Goal: Transaction & Acquisition: Book appointment/travel/reservation

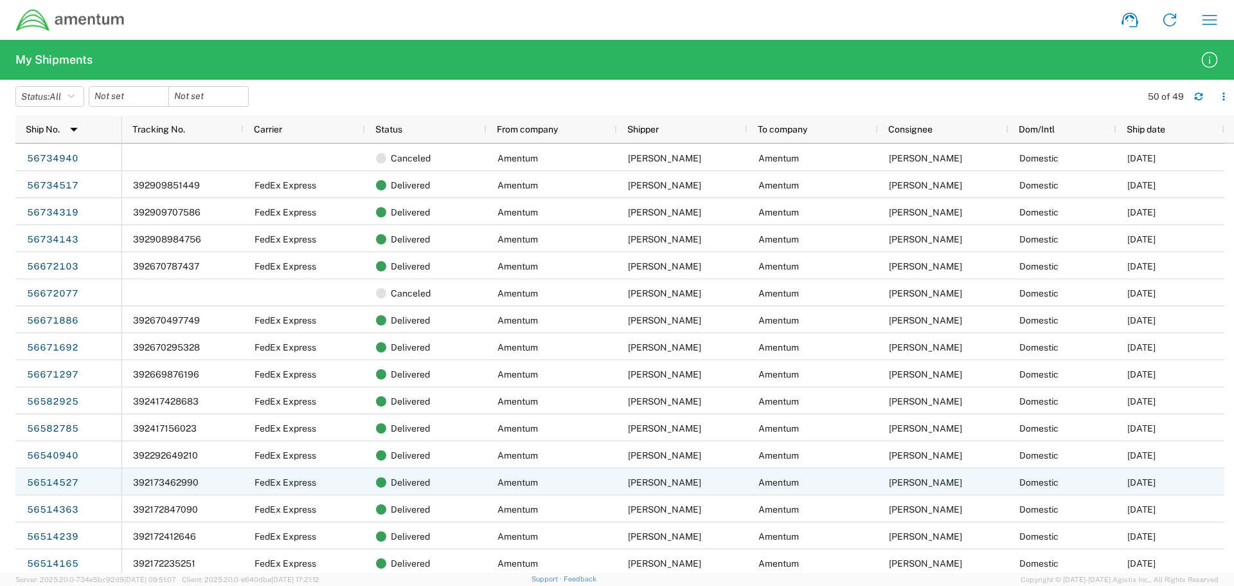
scroll to position [514, 0]
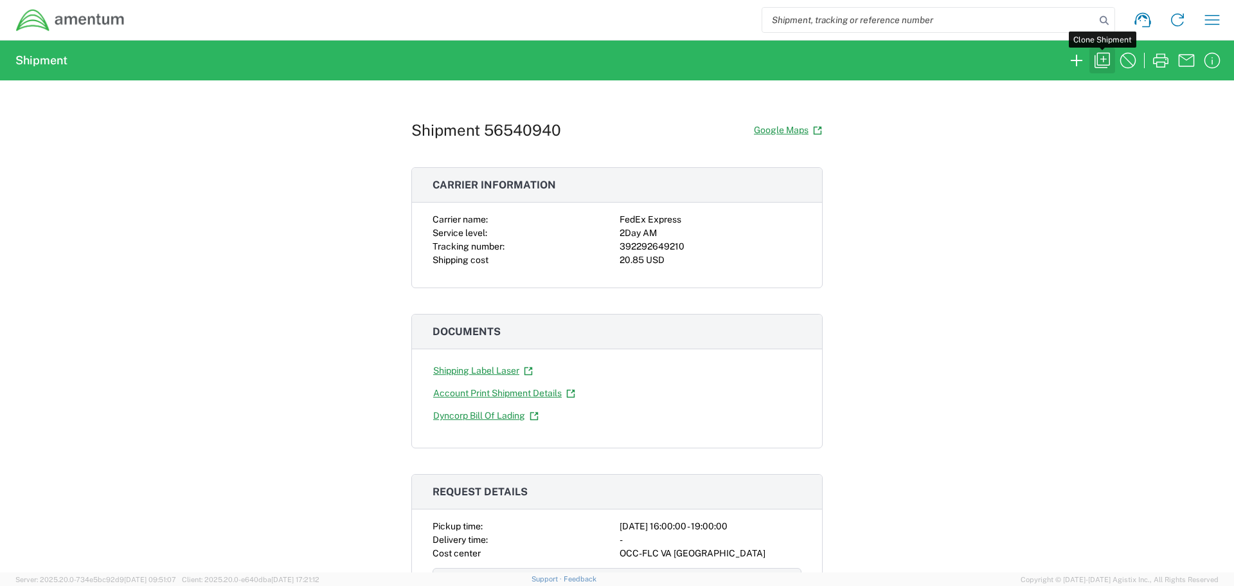
click at [1109, 55] on icon "button" at bounding box center [1102, 60] width 15 height 15
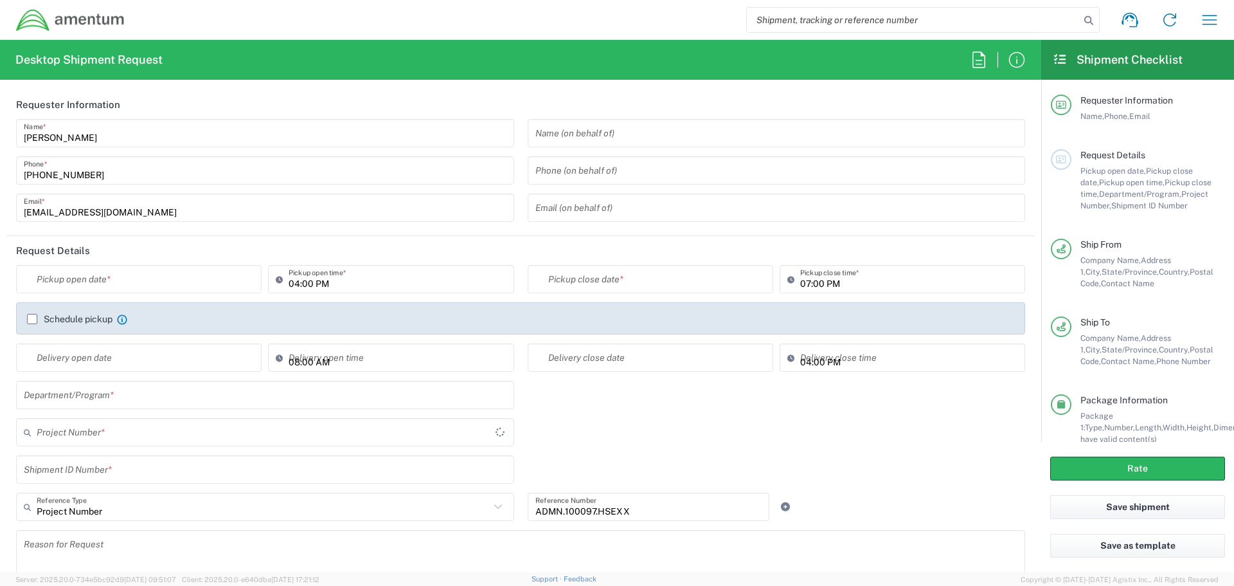
type input "Virginia"
type input "United States"
type input "Envelope"
click at [145, 274] on input "text" at bounding box center [142, 279] width 210 height 22
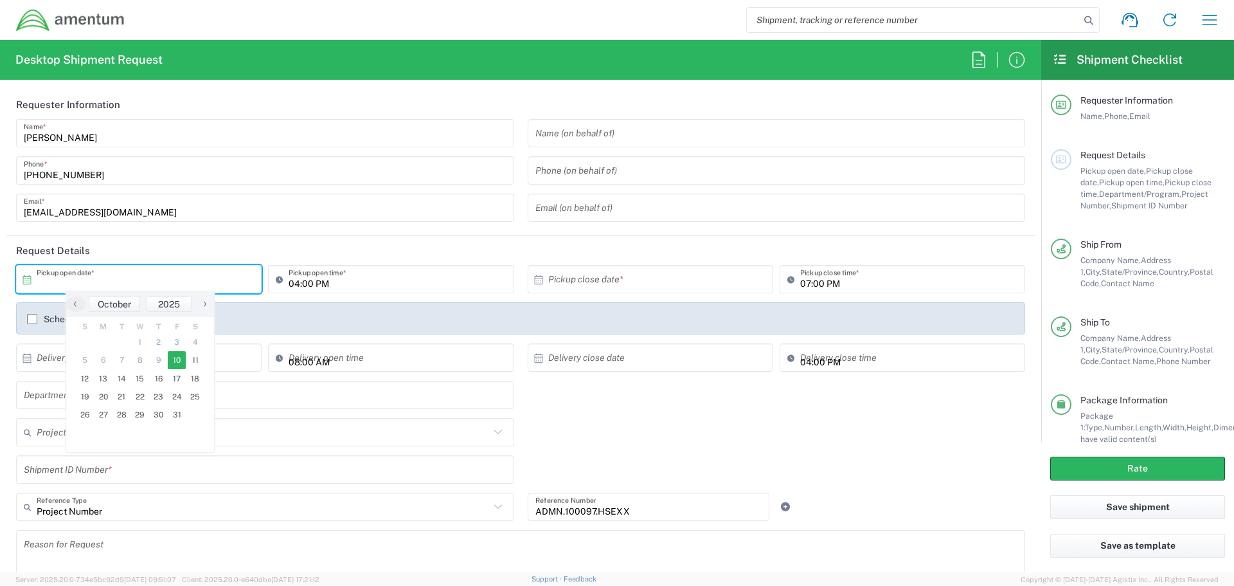
click at [181, 361] on span "10" at bounding box center [177, 360] width 19 height 18
type input "[DATE]"
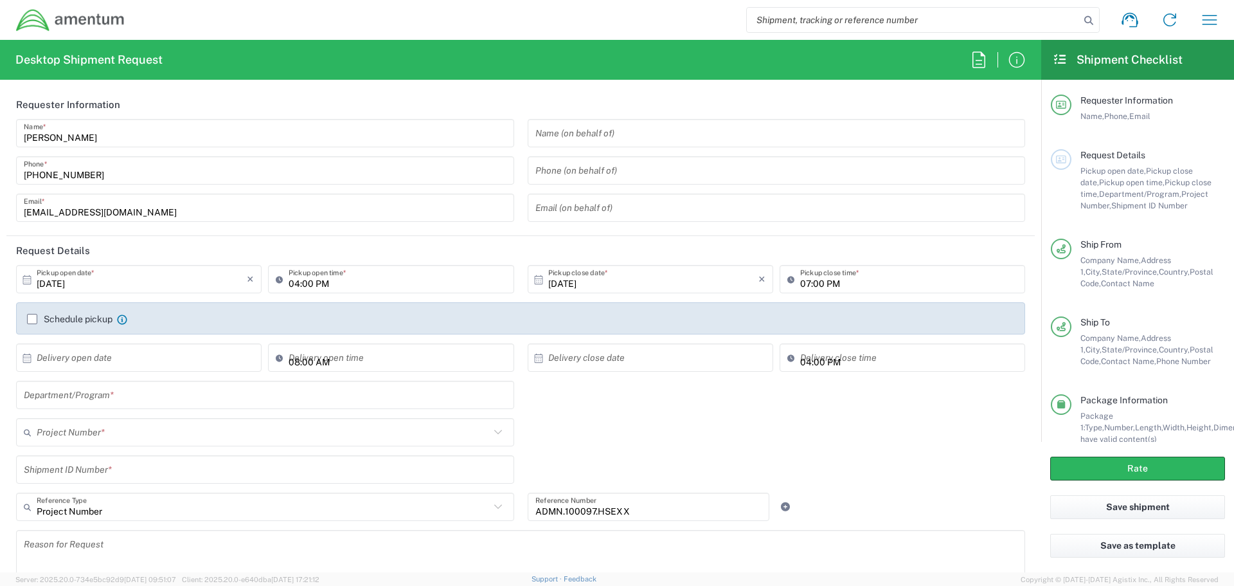
click at [362, 284] on input "04:00 PM" at bounding box center [397, 279] width 217 height 22
click at [363, 284] on input "04:00 PM" at bounding box center [397, 279] width 217 height 22
type input "01:00 PM"
click at [801, 282] on input "07:00 PM" at bounding box center [908, 279] width 217 height 22
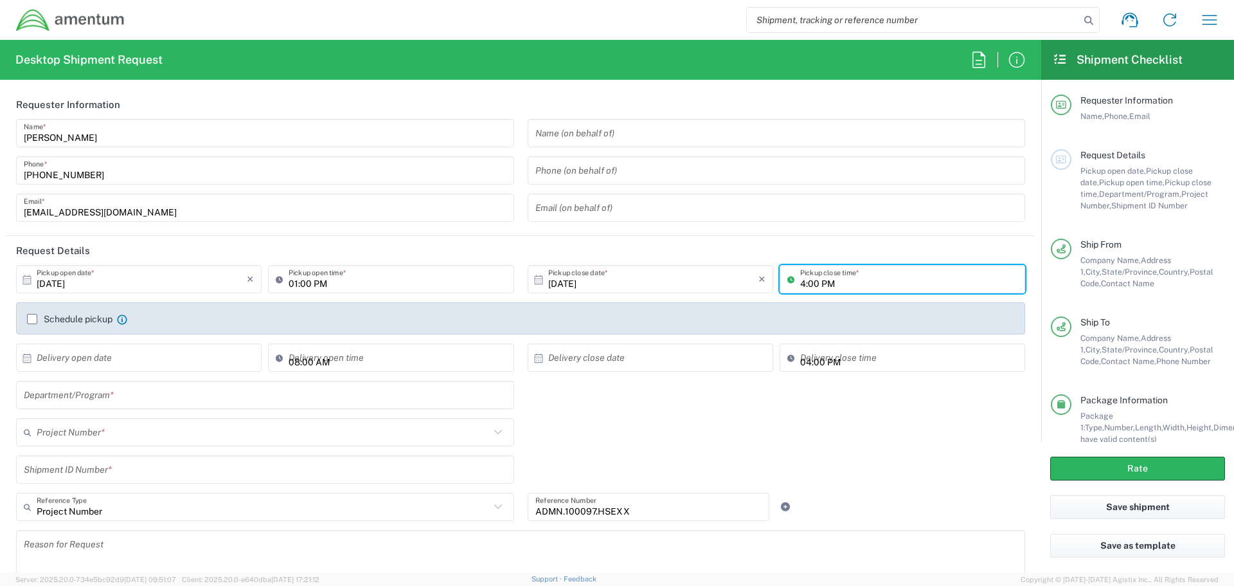
type input "04:00 PM"
click at [708, 253] on header "Request Details" at bounding box center [520, 250] width 1028 height 29
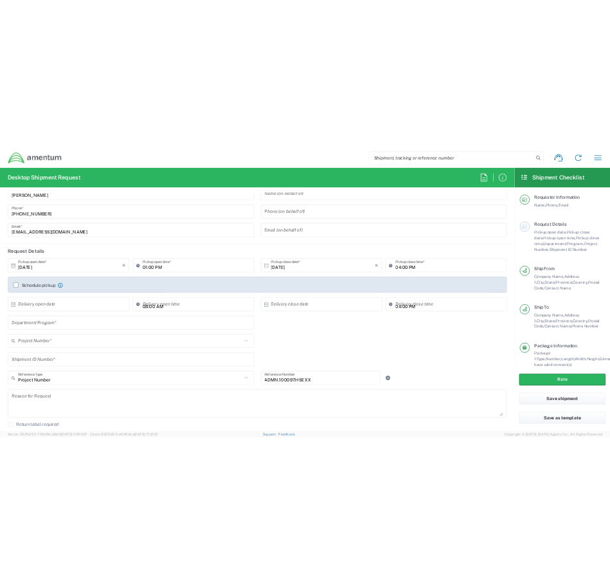
scroll to position [64, 0]
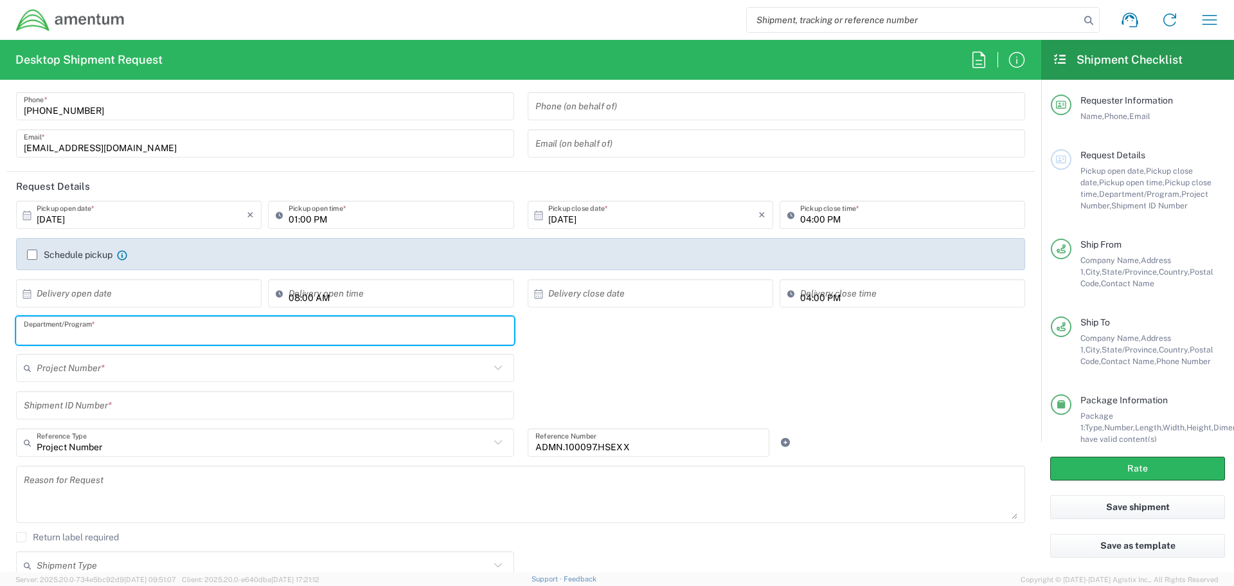
click at [129, 331] on input "text" at bounding box center [265, 330] width 483 height 22
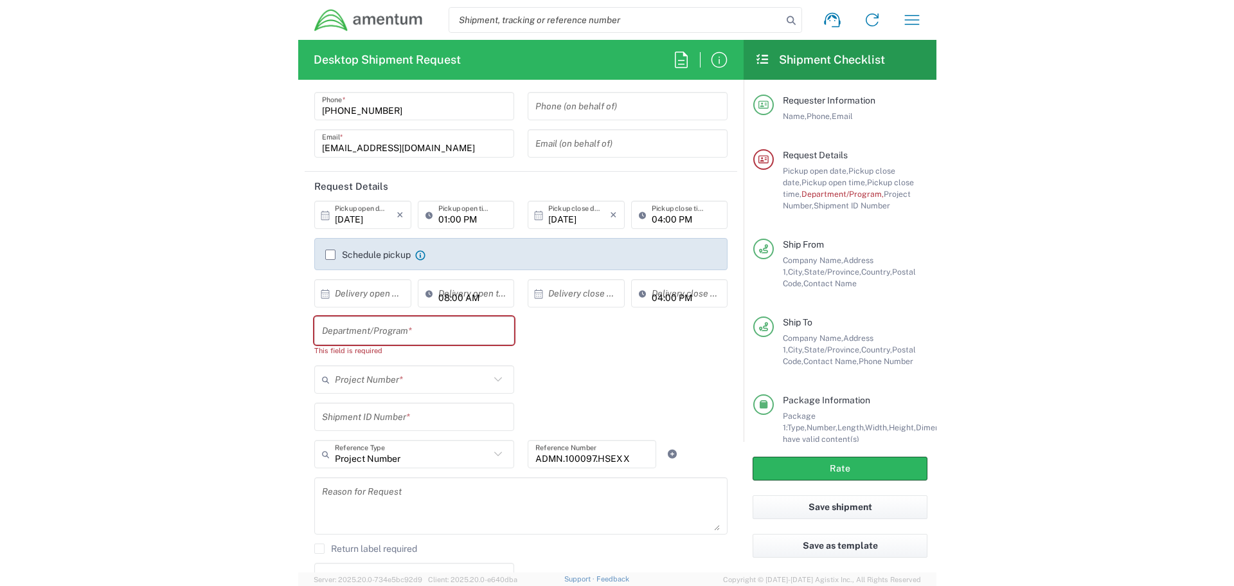
scroll to position [0, 0]
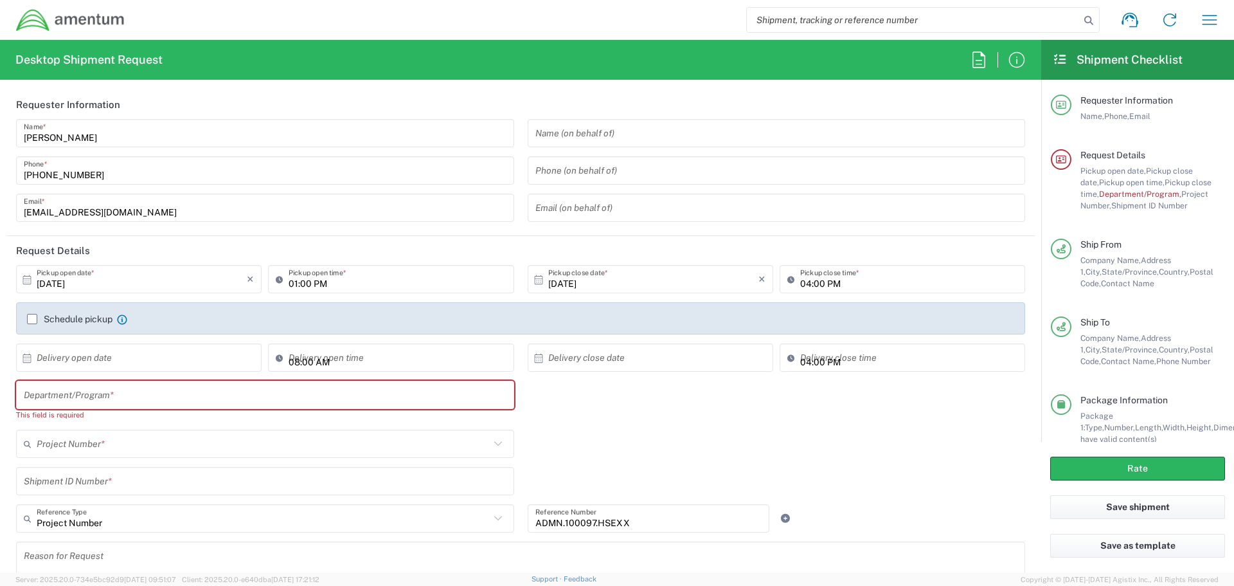
click at [66, 389] on input "text" at bounding box center [265, 395] width 483 height 22
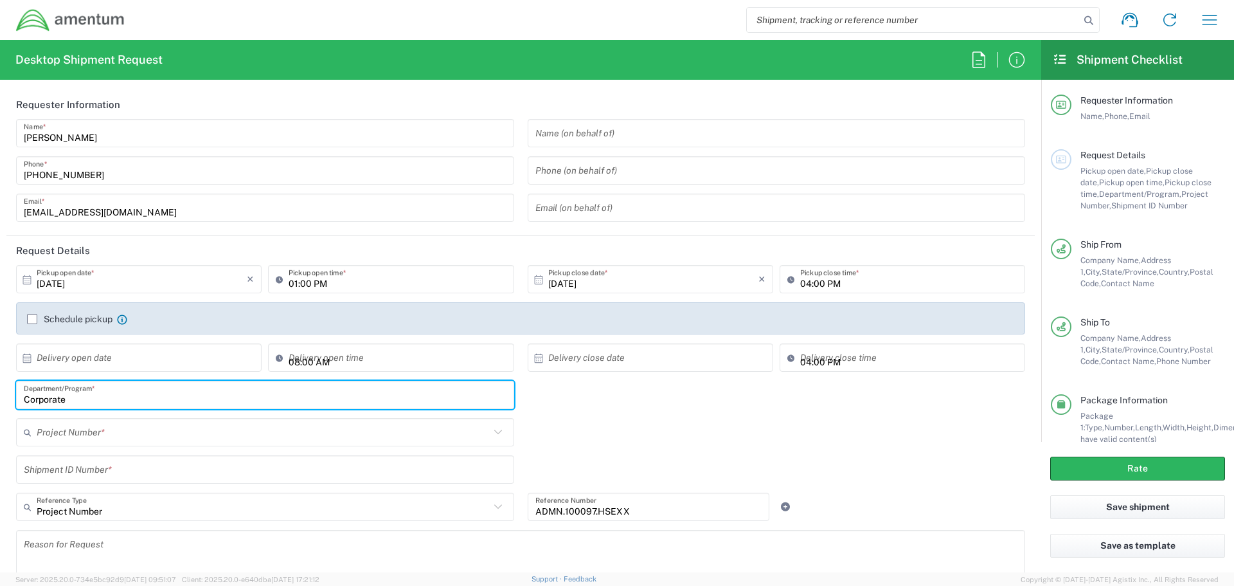
type input "Corporate"
click at [151, 443] on input "text" at bounding box center [263, 432] width 453 height 22
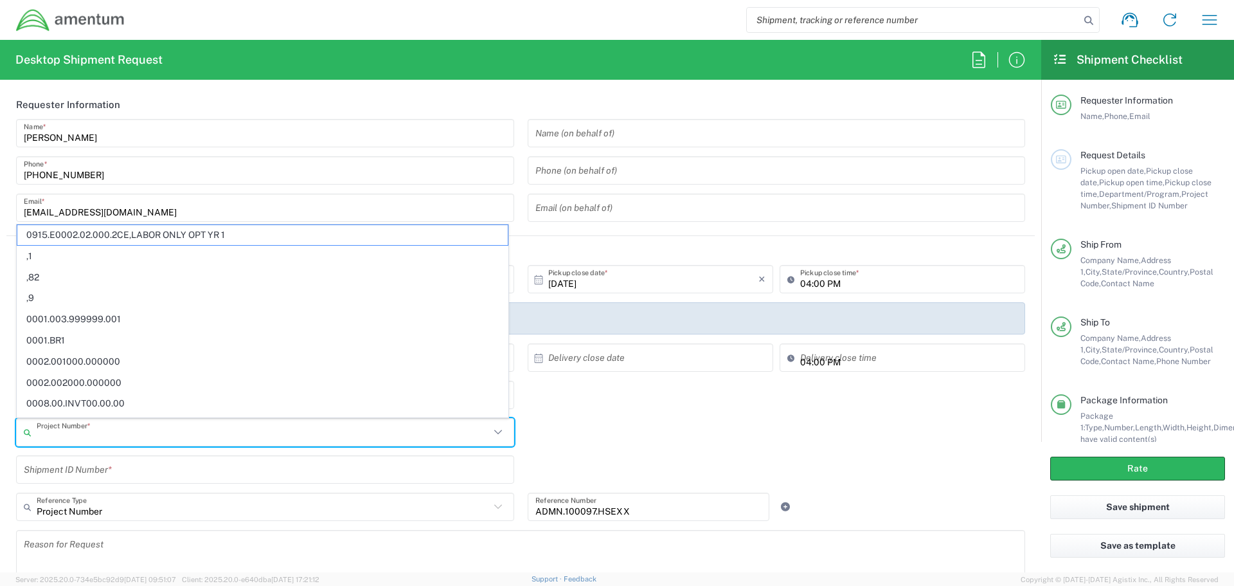
paste input "ADMN.100097.HSEXX"
type input "ADMN.100097.HSEXX"
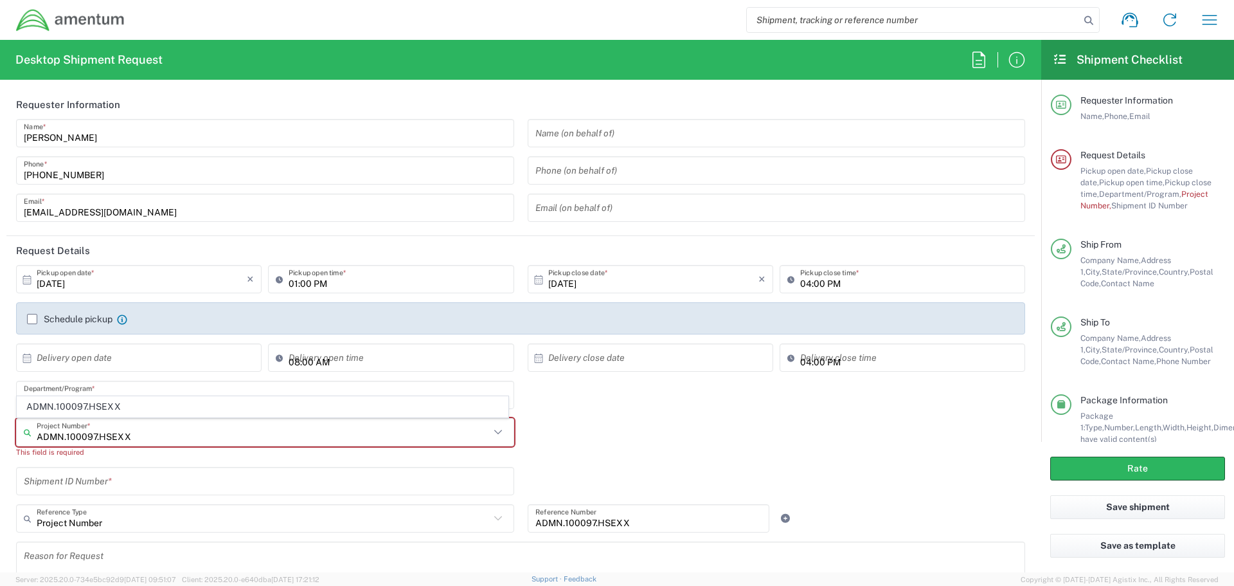
drag, startPoint x: 186, startPoint y: 429, endPoint x: 179, endPoint y: 437, distance: 10.0
click at [186, 431] on input "ADMN.100097.HSEXX" at bounding box center [263, 432] width 453 height 22
click at [49, 436] on input "ADMN.100097.HSEXX" at bounding box center [263, 432] width 453 height 22
drag, startPoint x: 117, startPoint y: 433, endPoint x: 30, endPoint y: 424, distance: 87.9
click at [30, 424] on div "ADMN.100097.HSEXX Project Number *" at bounding box center [265, 432] width 498 height 28
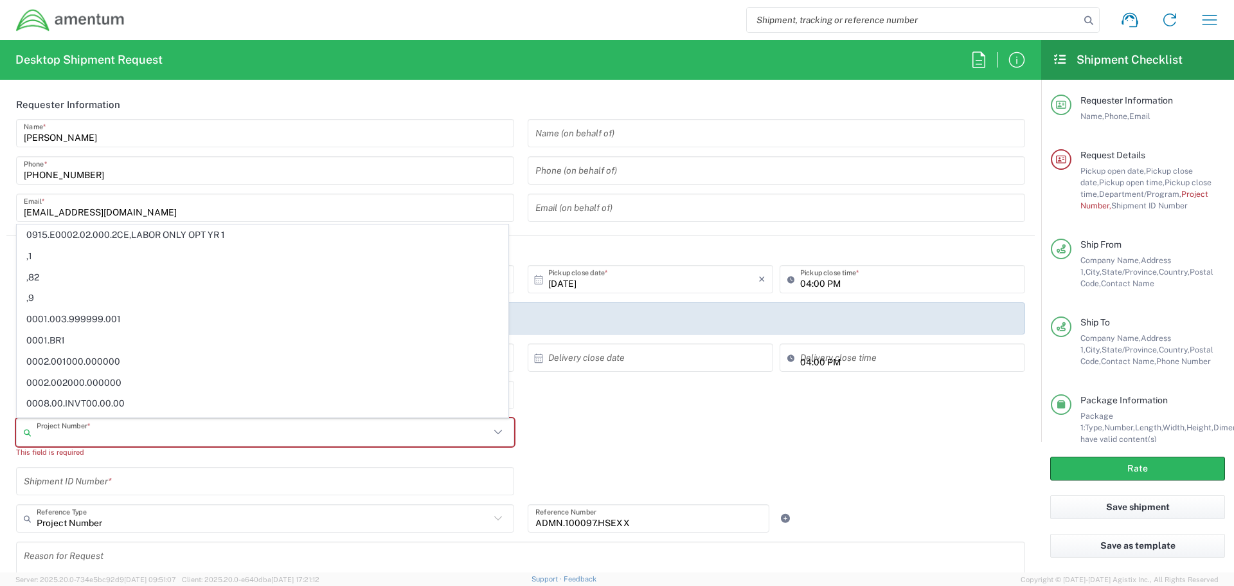
paste input "ADMN.100097.HSEXX"
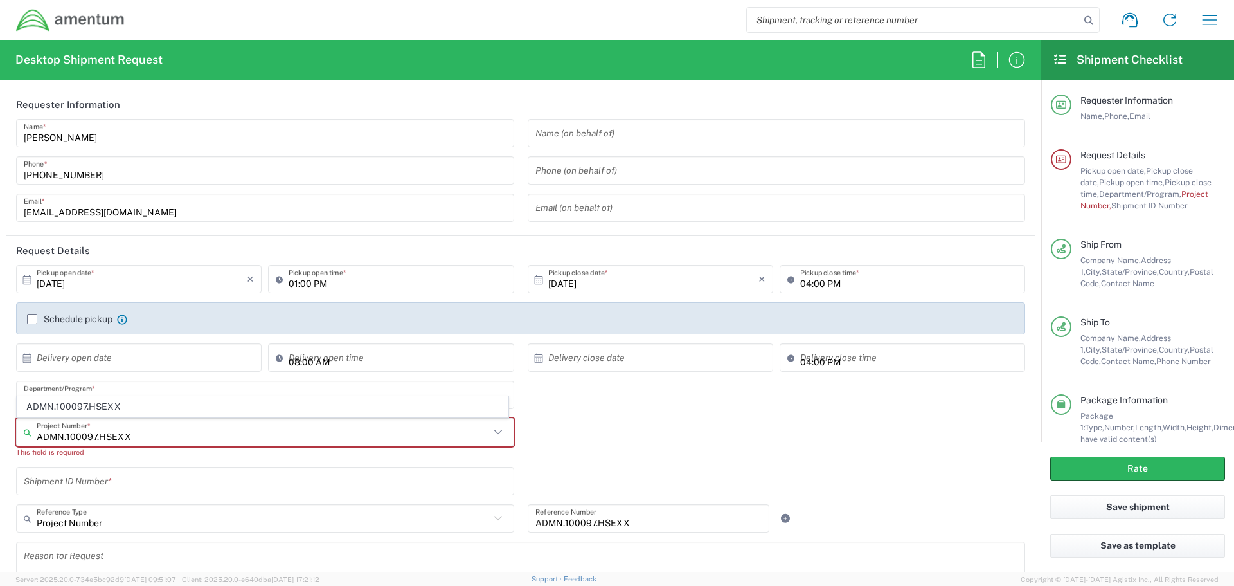
type input "ADMN.100097.HSEXX"
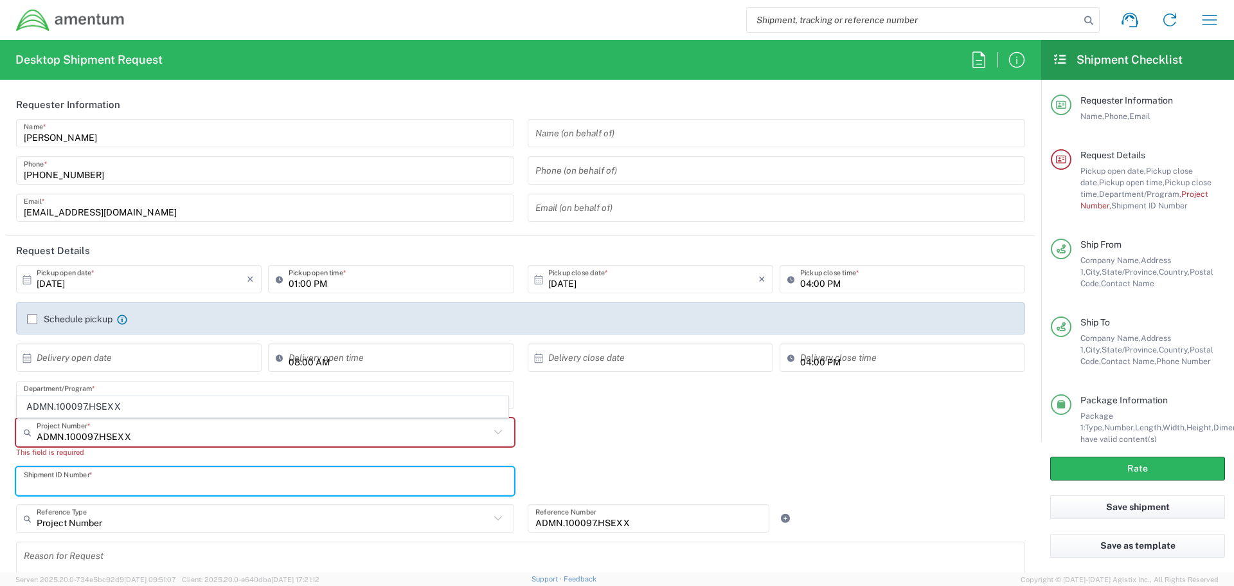
click at [108, 485] on input "text" at bounding box center [265, 481] width 483 height 22
type input "a"
type input "1"
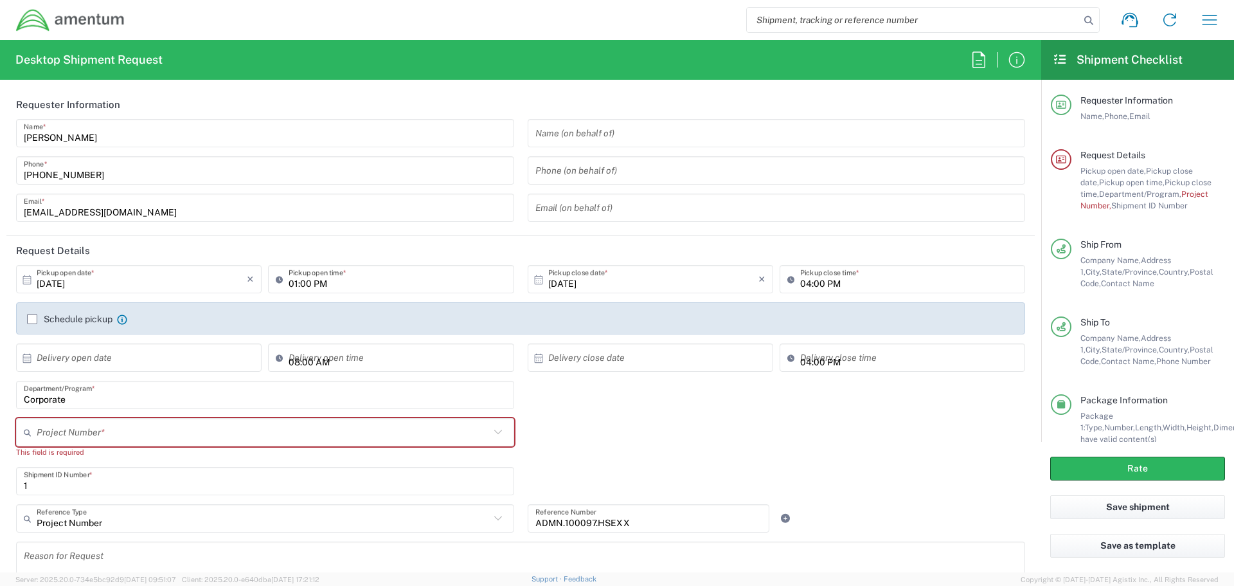
drag, startPoint x: 650, startPoint y: 468, endPoint x: 604, endPoint y: 463, distance: 46.6
click at [650, 468] on div "1 Shipment ID Number *" at bounding box center [521, 485] width 1023 height 37
click at [128, 434] on input "text" at bounding box center [263, 432] width 453 height 22
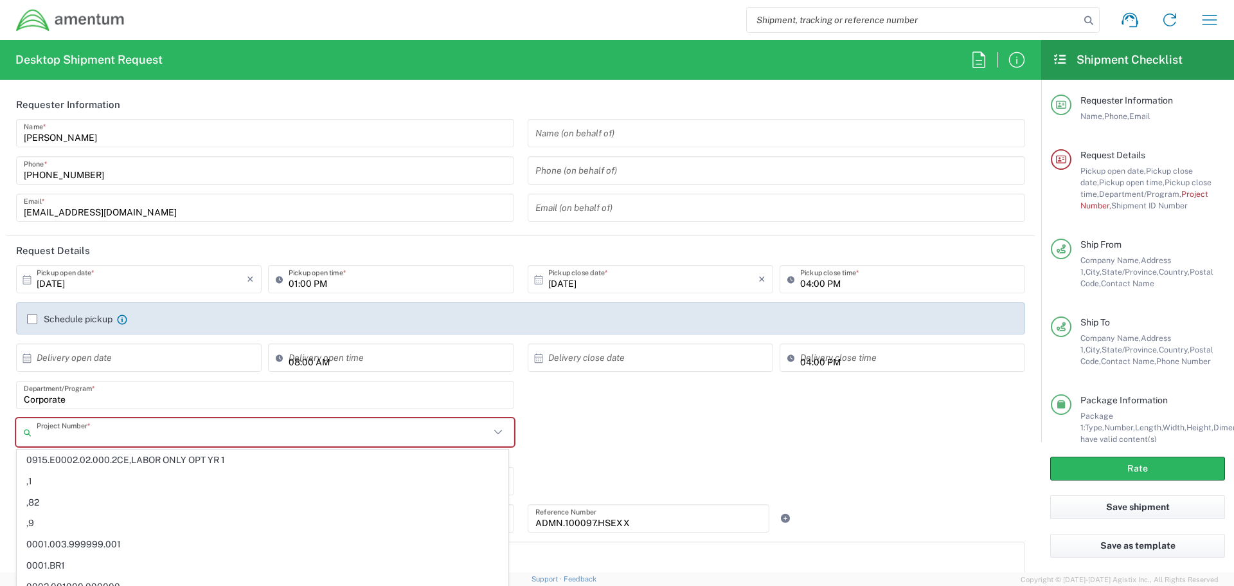
paste input "ADMN.100097.HSEXX"
click at [204, 432] on input "ADMN.100097.HSEXX" at bounding box center [263, 432] width 453 height 22
click at [204, 429] on input "ADMN.100097.HSEXX" at bounding box center [263, 432] width 453 height 22
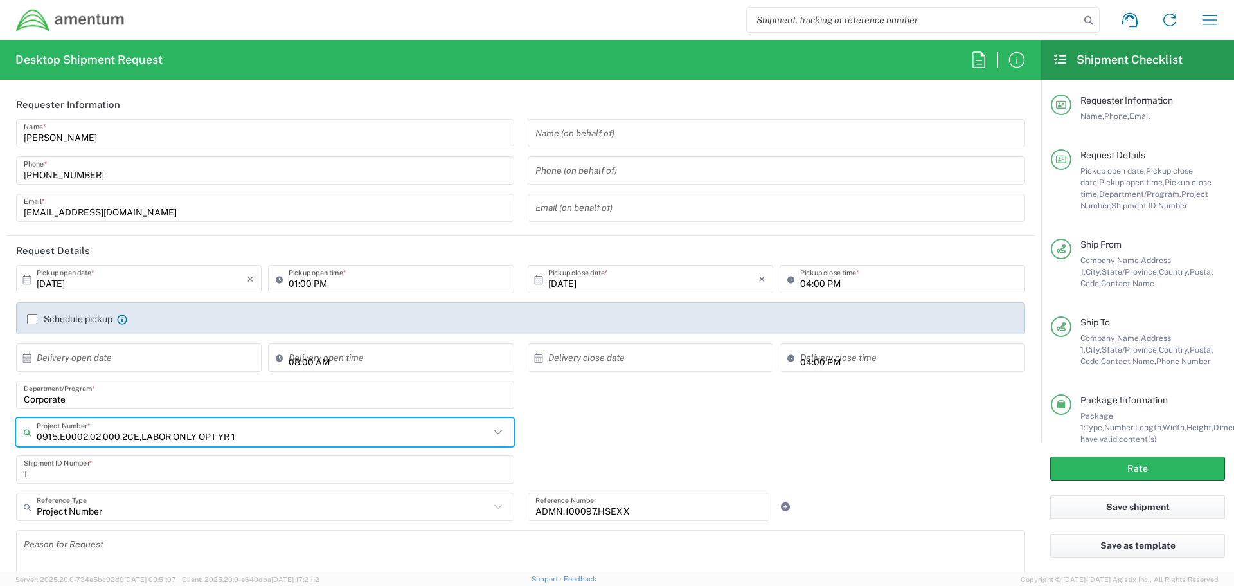
drag, startPoint x: 144, startPoint y: 421, endPoint x: 10, endPoint y: 389, distance: 138.0
click at [8, 390] on main "10/10/2025 × Pickup open date * Cancel Apply 01:00 PM Pickup open time * 10/10/…" at bounding box center [520, 478] width 1028 height 427
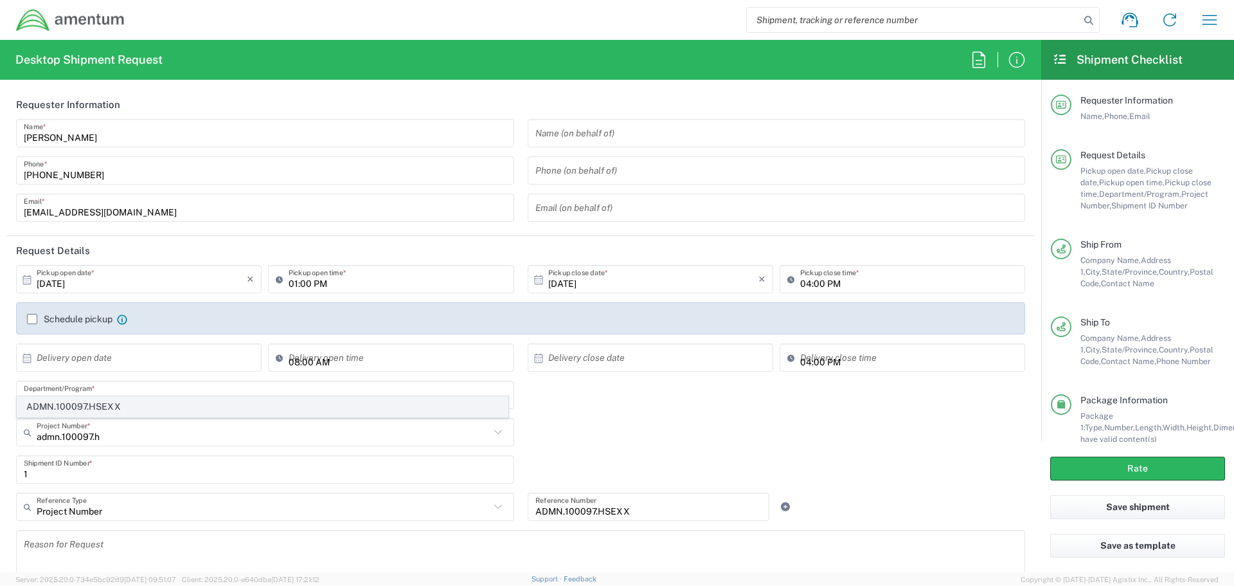
click at [85, 406] on span "ADMN.100097.HSEXX" at bounding box center [262, 407] width 490 height 20
type input "ADMN.100097.HSEXX"
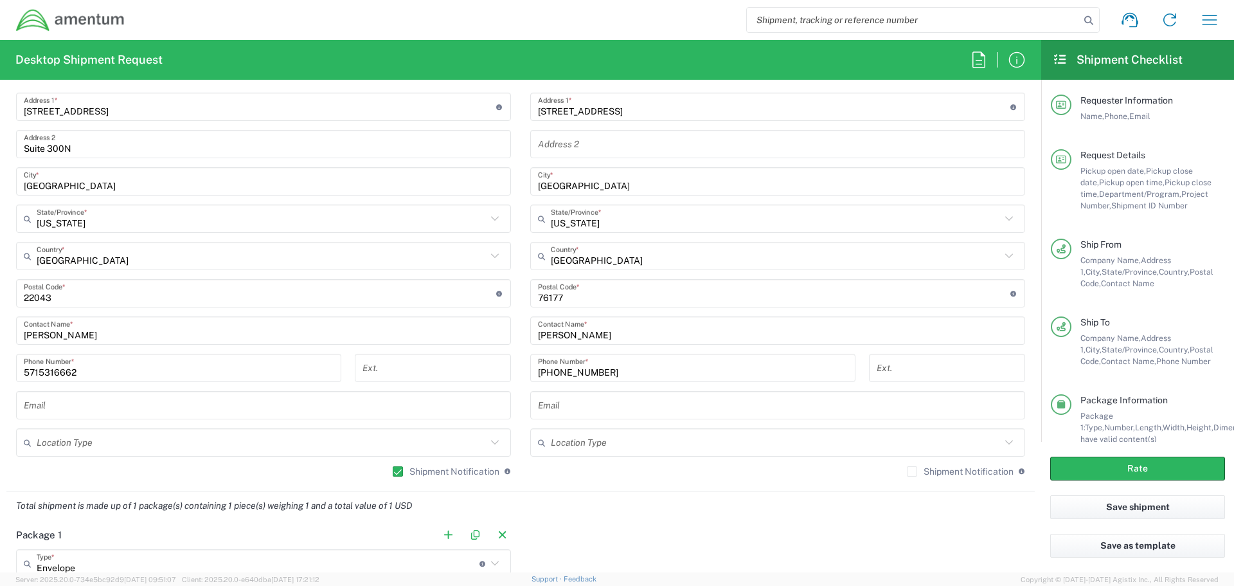
scroll to position [727, 0]
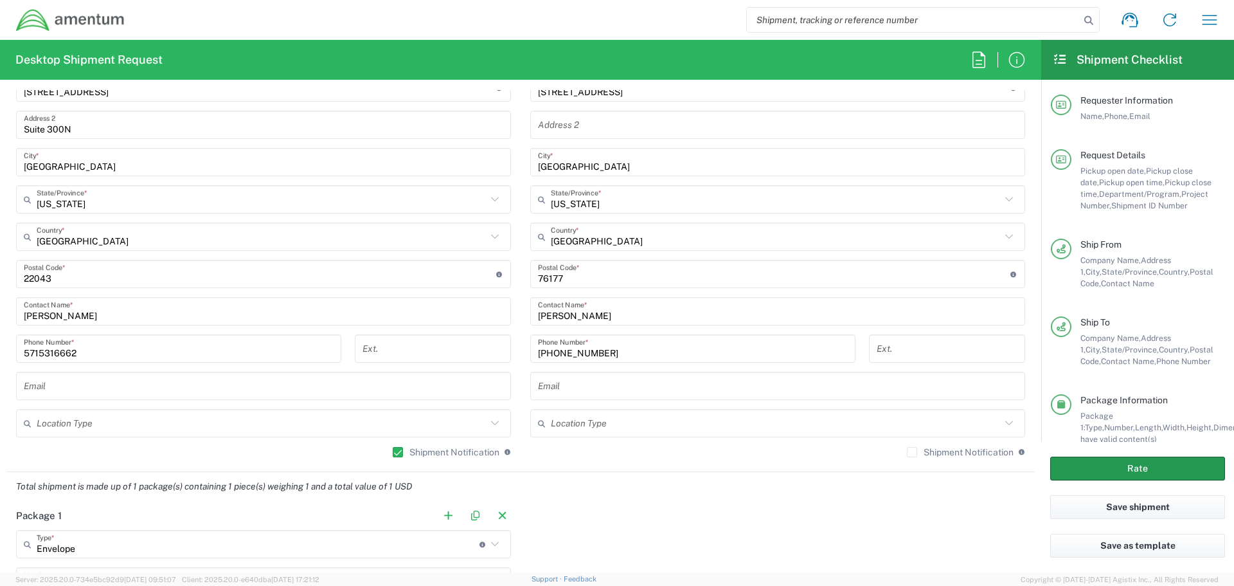
click at [1155, 471] on button "Rate" at bounding box center [1137, 468] width 175 height 24
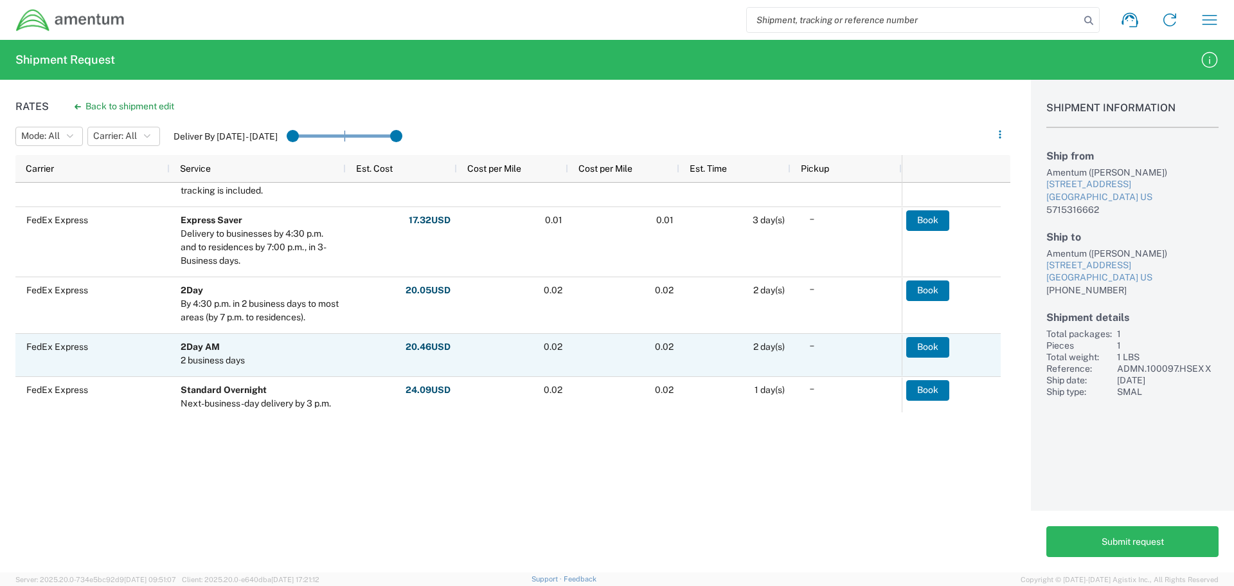
scroll to position [386, 0]
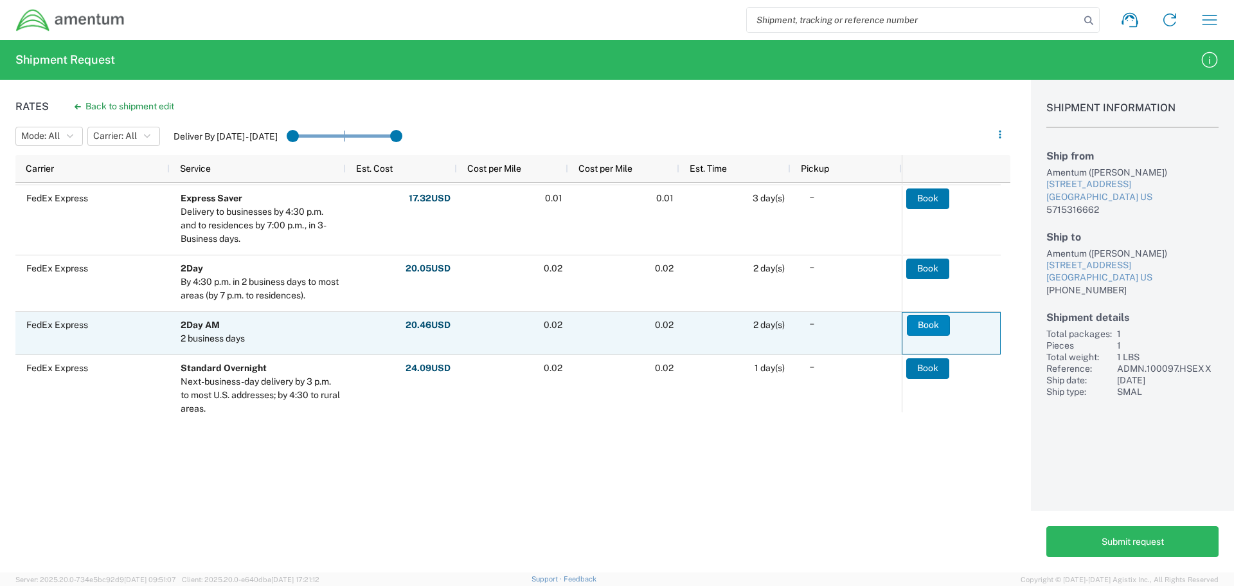
click at [931, 326] on button "Book" at bounding box center [928, 325] width 43 height 21
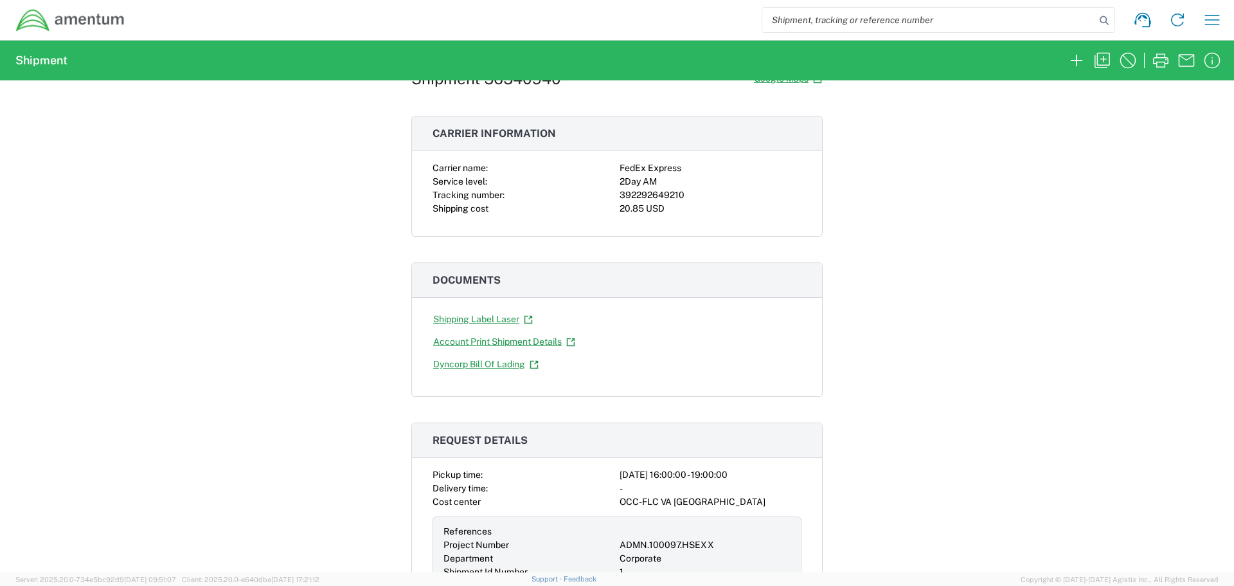
scroll to position [129, 0]
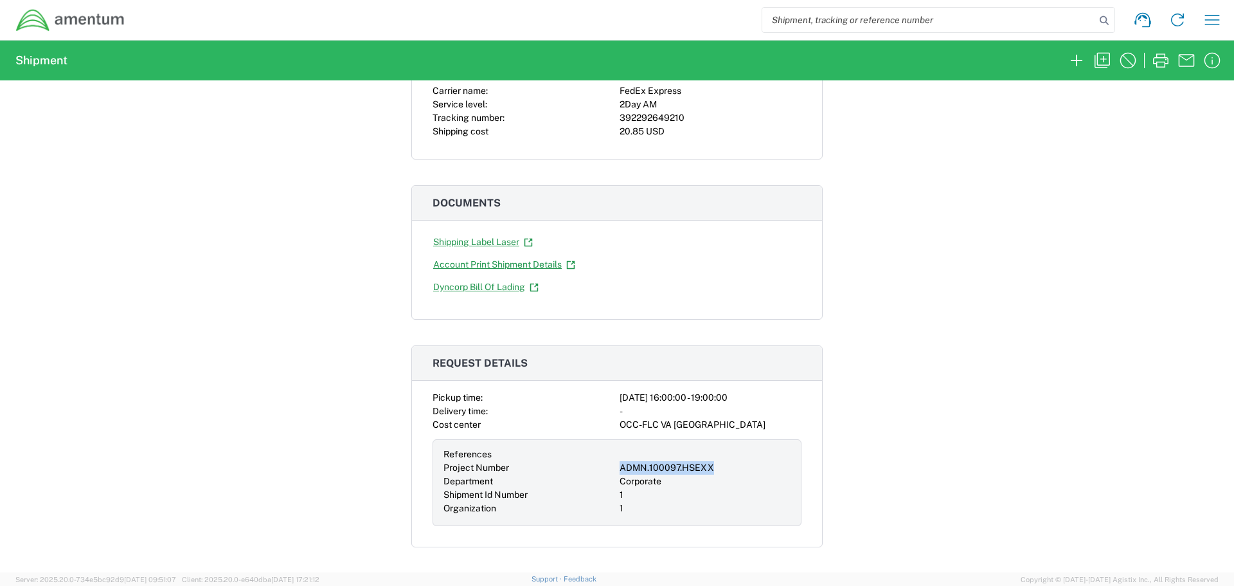
drag, startPoint x: 716, startPoint y: 463, endPoint x: 616, endPoint y: 469, distance: 99.8
click at [620, 469] on div "ADMN.100097.HSEXX" at bounding box center [705, 467] width 171 height 13
copy div "ADMN.100097.HSEXX"
